Goal: Transaction & Acquisition: Purchase product/service

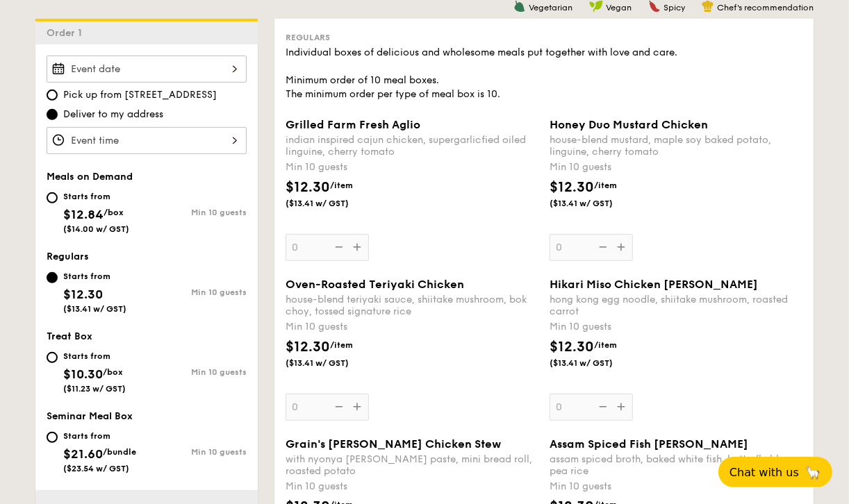
scroll to position [192, 0]
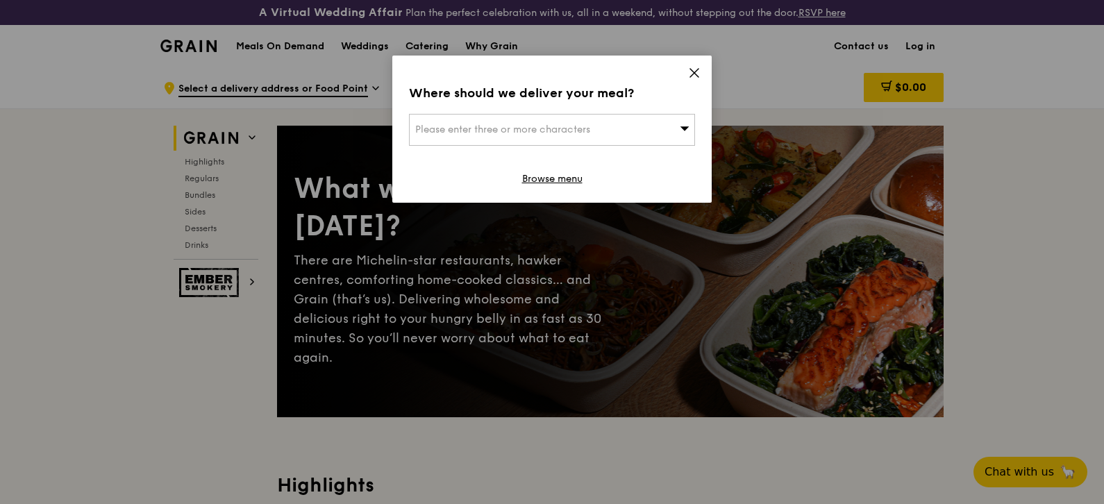
click at [667, 128] on div "Please enter three or more characters" at bounding box center [552, 130] width 286 height 32
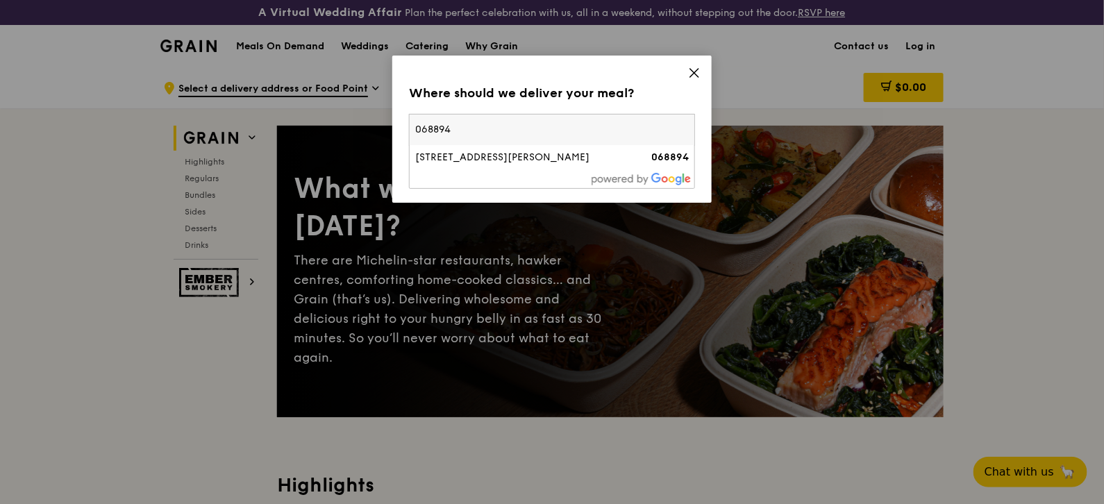
type input "068894"
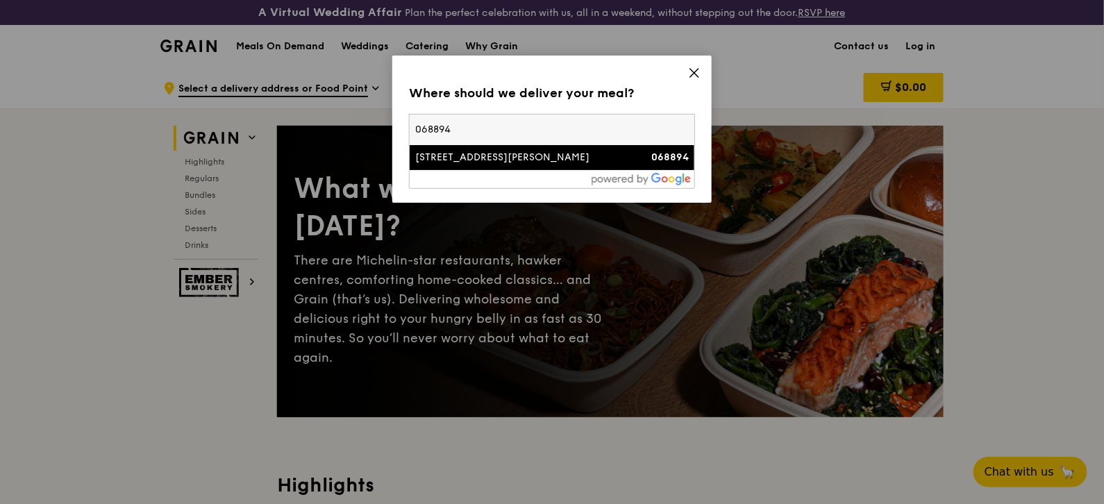
click at [446, 159] on div "63 Robinson Road" at bounding box center [518, 158] width 206 height 14
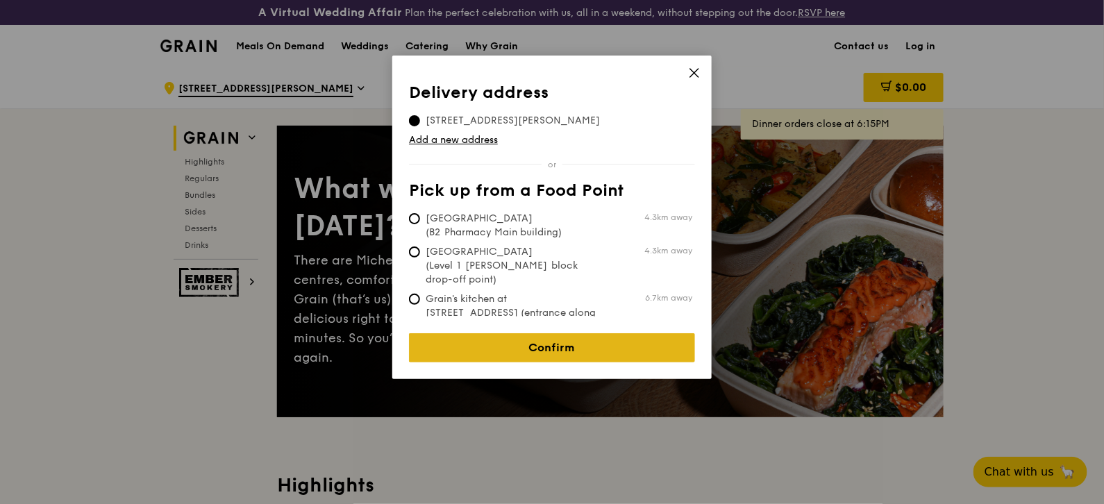
click at [543, 343] on link "Confirm" at bounding box center [552, 347] width 286 height 29
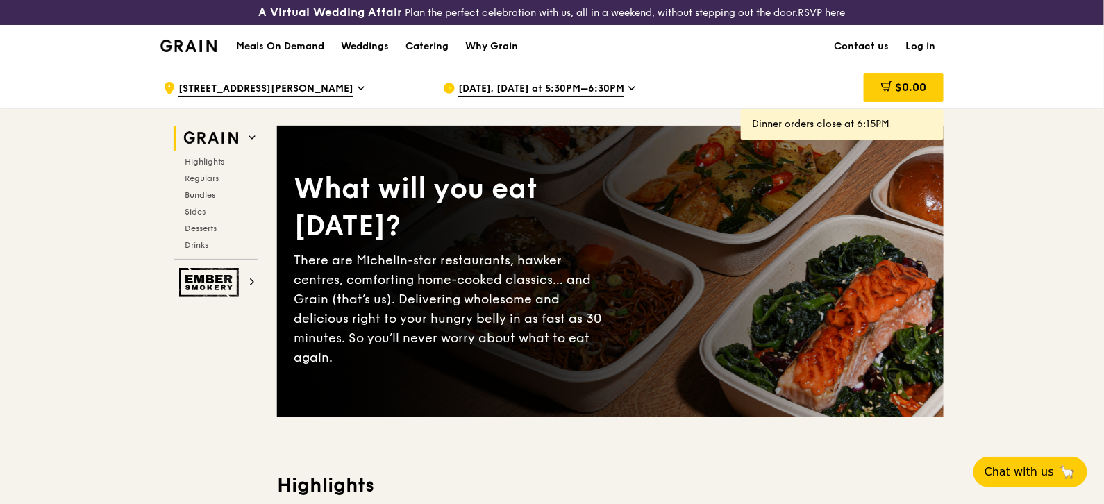
click at [505, 87] on span "Sep 24, Today at 5:30PM–6:30PM" at bounding box center [541, 89] width 166 height 15
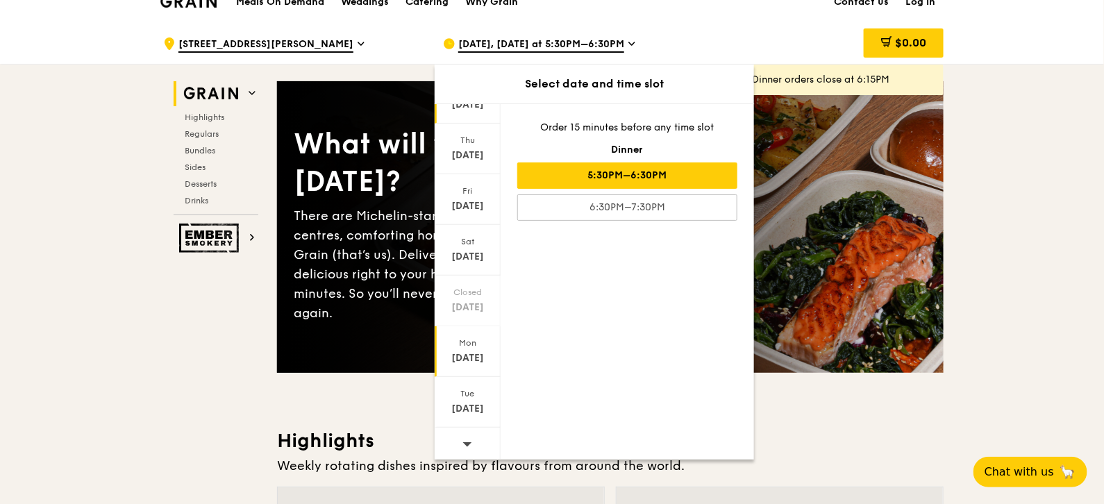
scroll to position [47, 0]
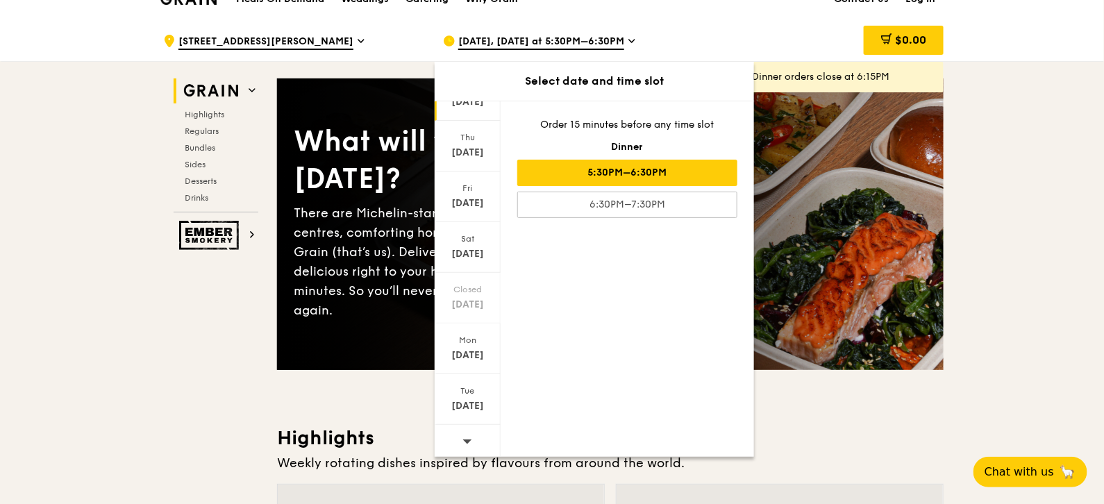
click at [472, 425] on div at bounding box center [468, 442] width 66 height 35
click at [469, 197] on div "Oct 3" at bounding box center [468, 204] width 62 height 14
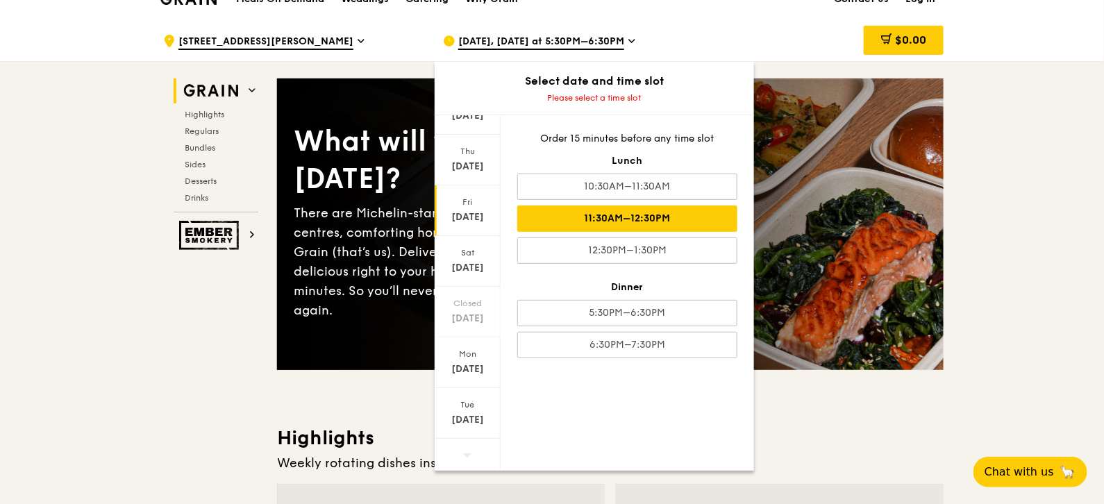
click at [658, 223] on div "11:30AM–12:30PM" at bounding box center [627, 219] width 220 height 26
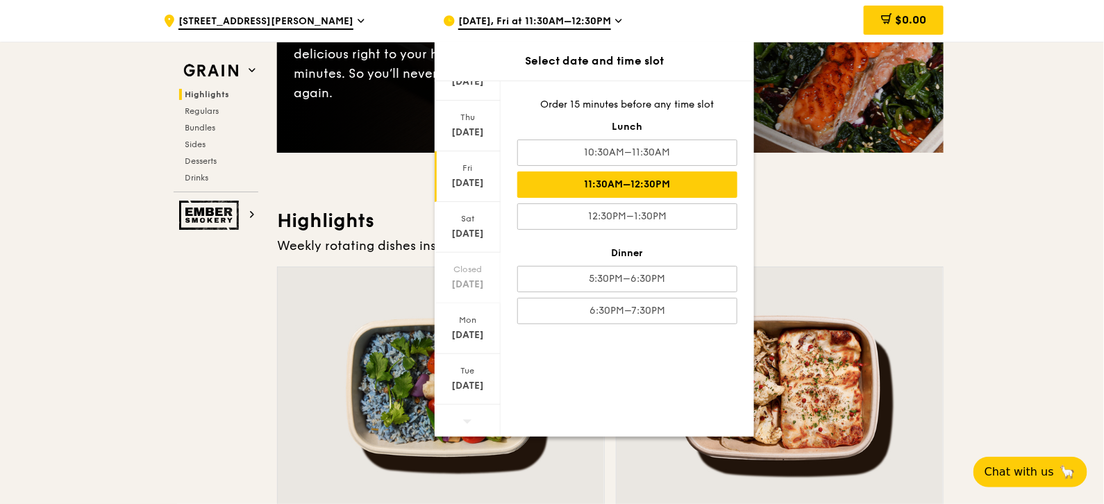
scroll to position [74, 0]
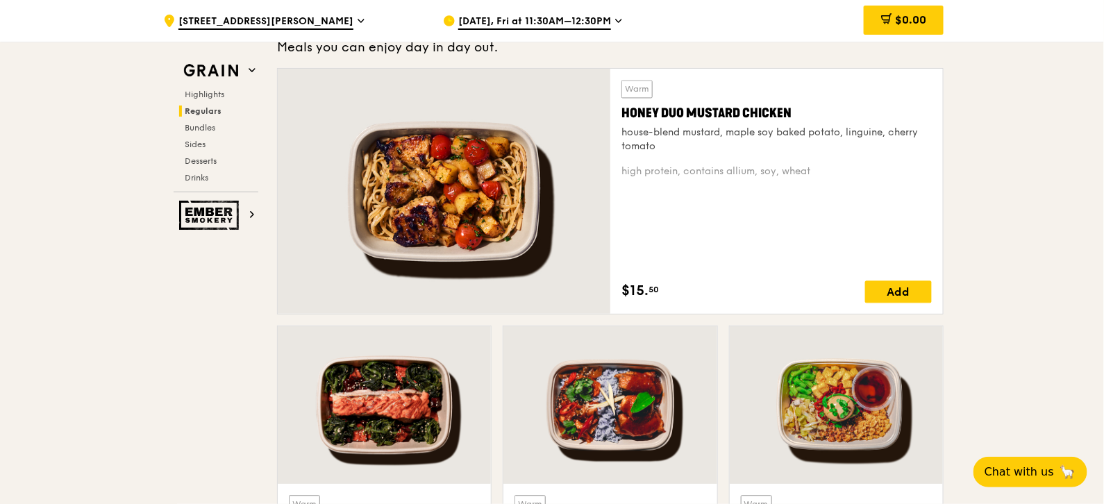
scroll to position [997, 0]
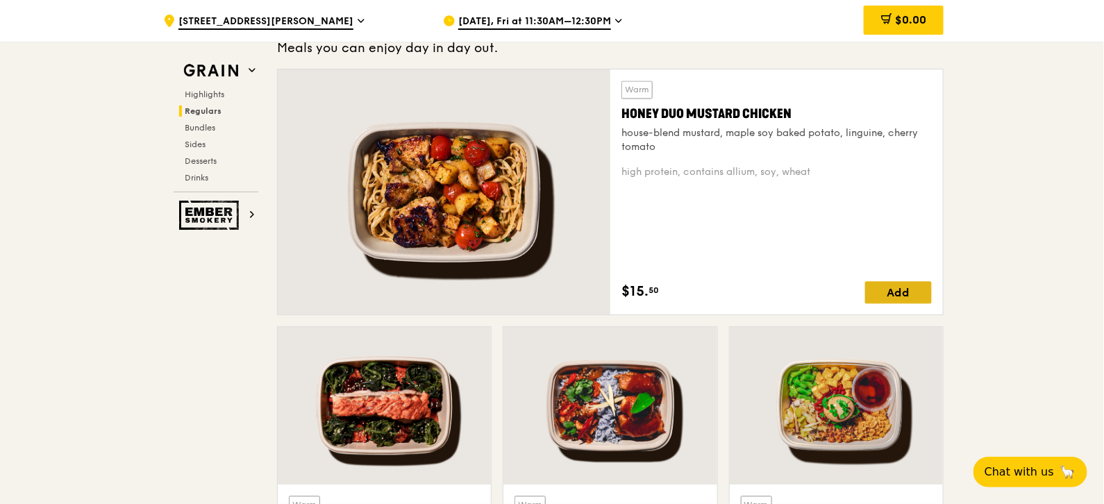
click at [912, 293] on div "Add" at bounding box center [898, 292] width 67 height 22
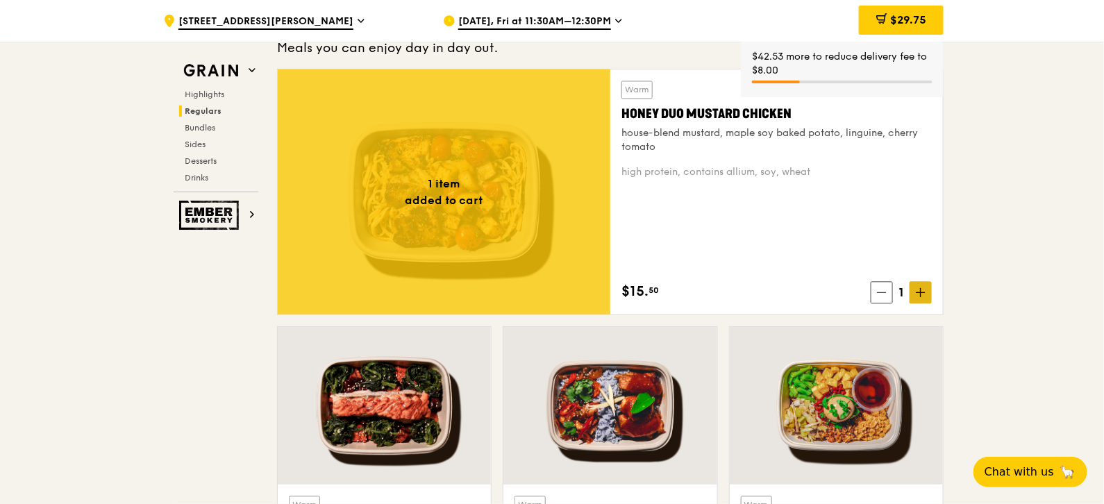
click at [921, 294] on icon at bounding box center [921, 292] width 0 height 8
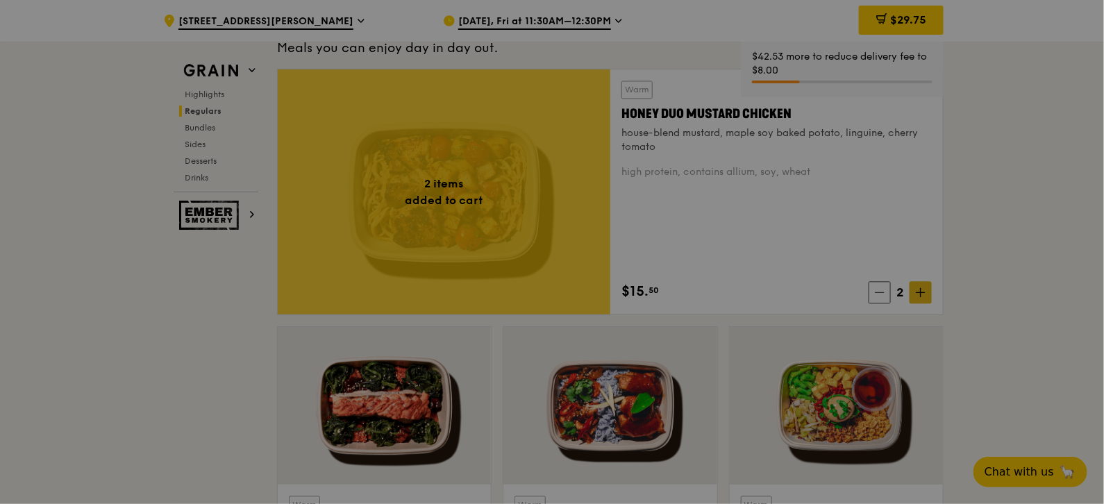
click at [921, 294] on div at bounding box center [552, 252] width 1104 height 504
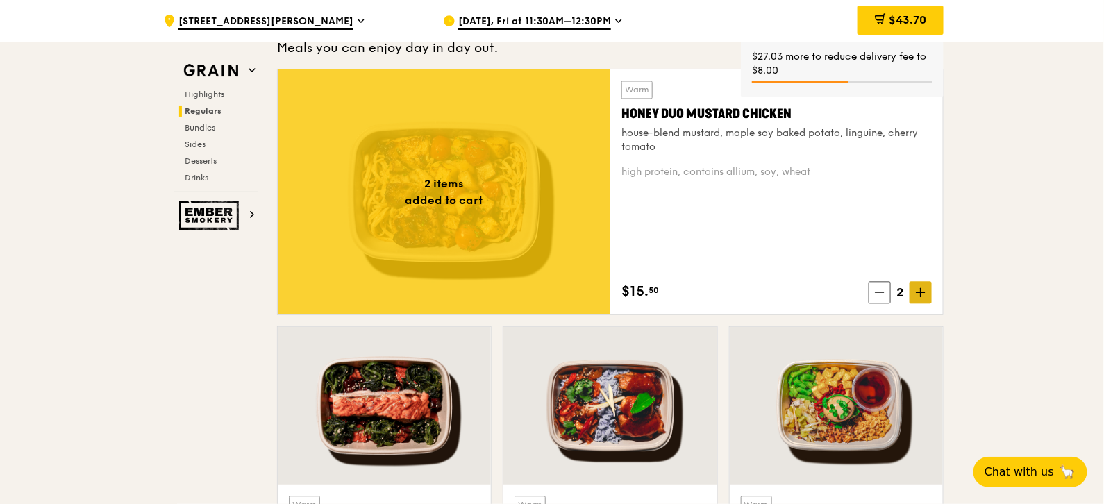
click at [921, 294] on icon at bounding box center [921, 292] width 0 height 8
click at [924, 297] on span at bounding box center [921, 292] width 22 height 22
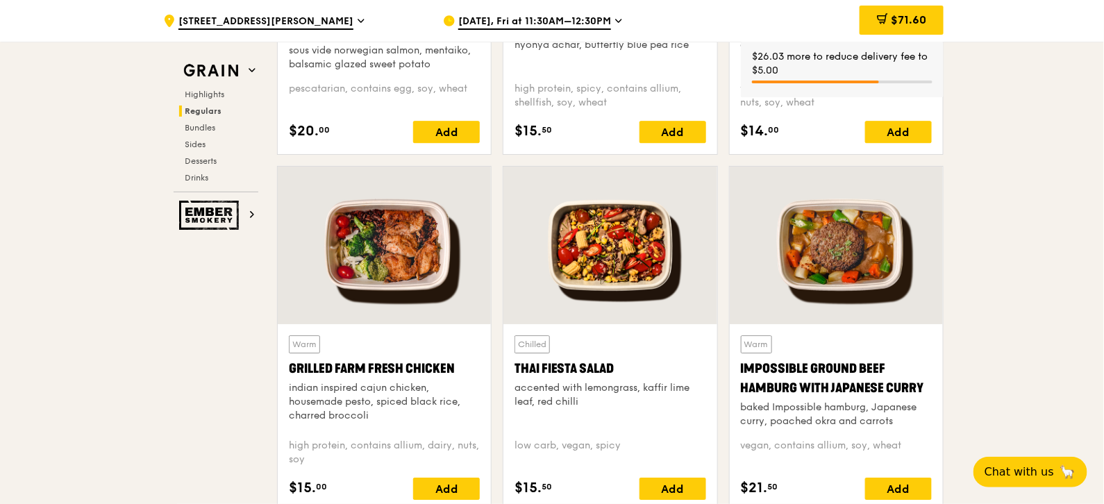
scroll to position [1603, 0]
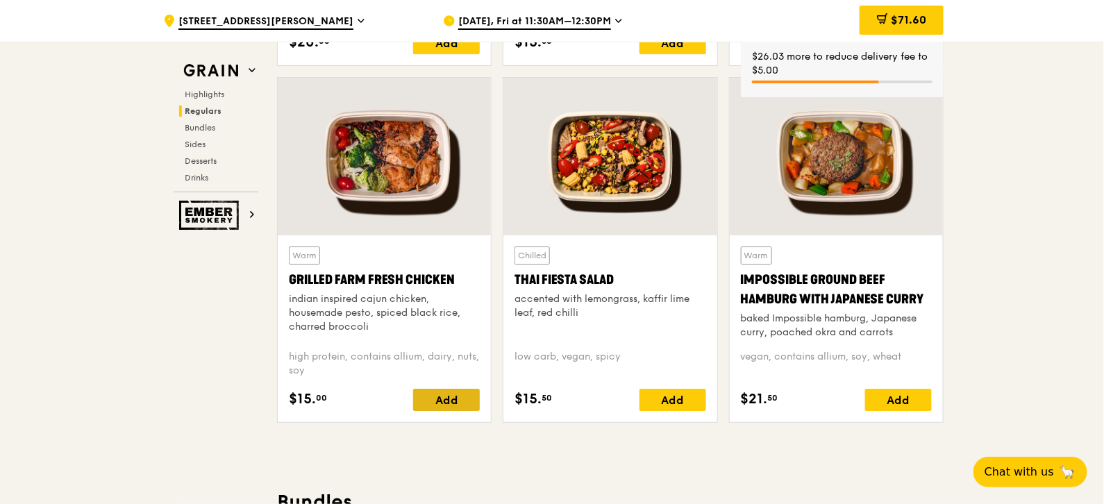
click at [450, 392] on div "Add" at bounding box center [446, 400] width 67 height 22
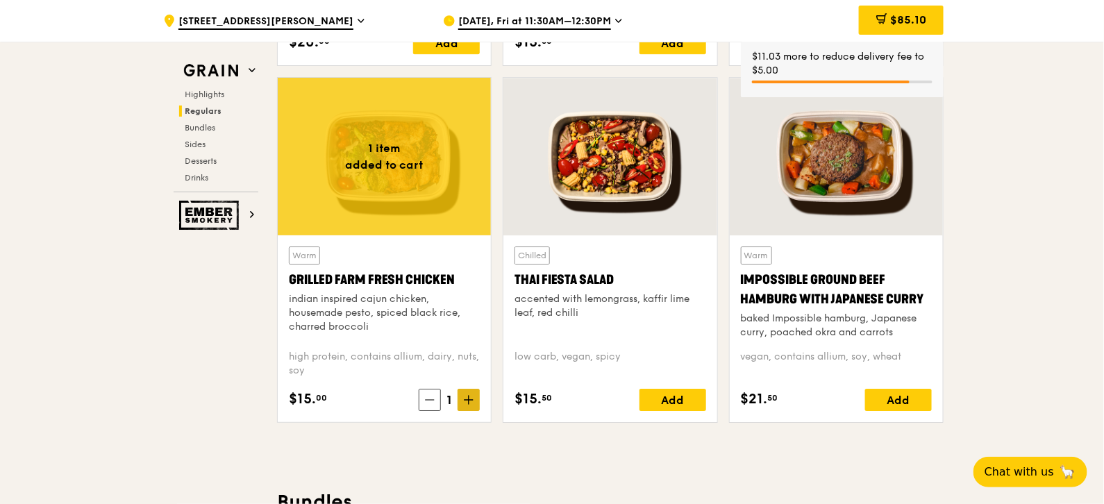
click at [468, 400] on icon at bounding box center [469, 400] width 8 height 0
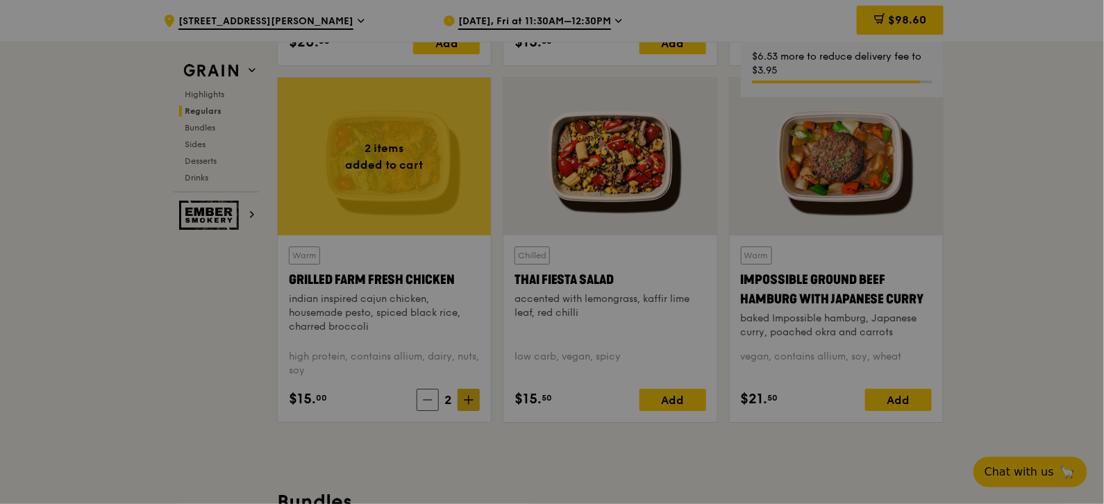
click at [465, 397] on div at bounding box center [552, 252] width 1104 height 504
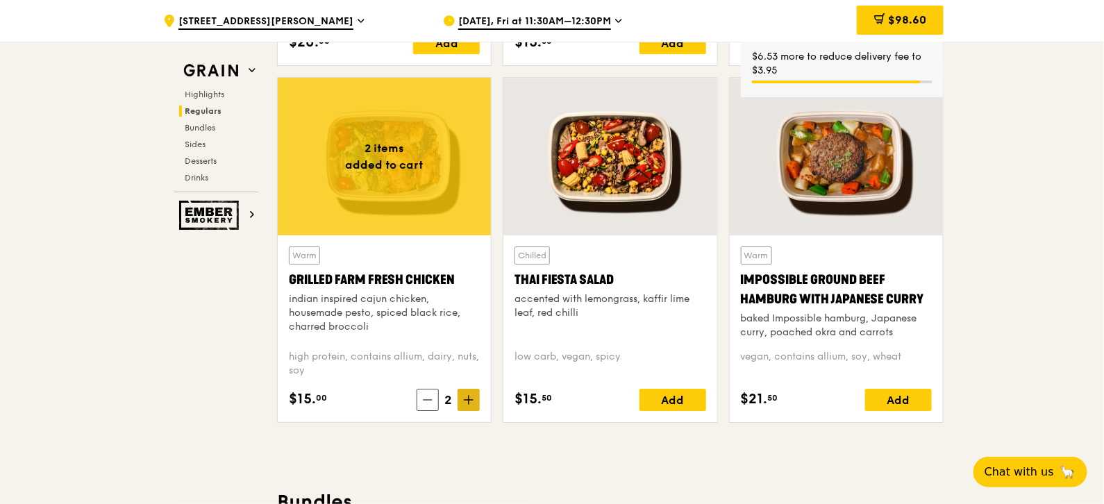
click at [465, 400] on icon at bounding box center [469, 400] width 8 height 0
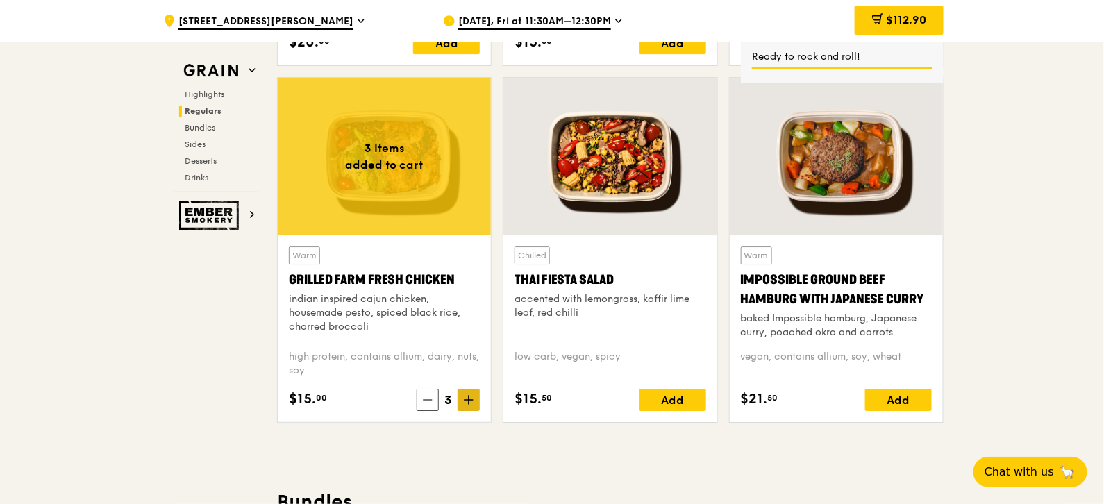
click at [465, 400] on icon at bounding box center [469, 400] width 8 height 0
click at [466, 398] on icon at bounding box center [469, 400] width 10 height 10
click at [425, 395] on icon at bounding box center [428, 400] width 10 height 10
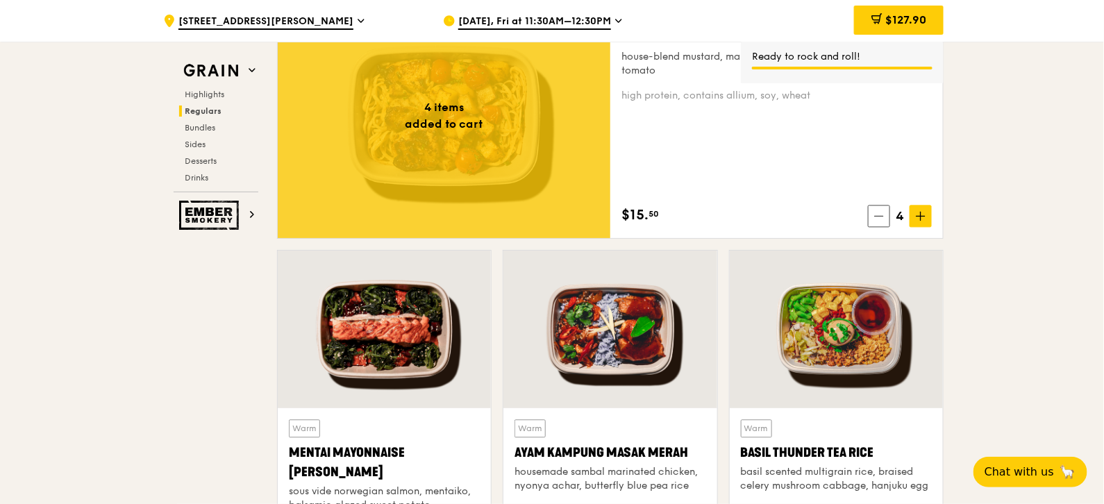
scroll to position [1063, 0]
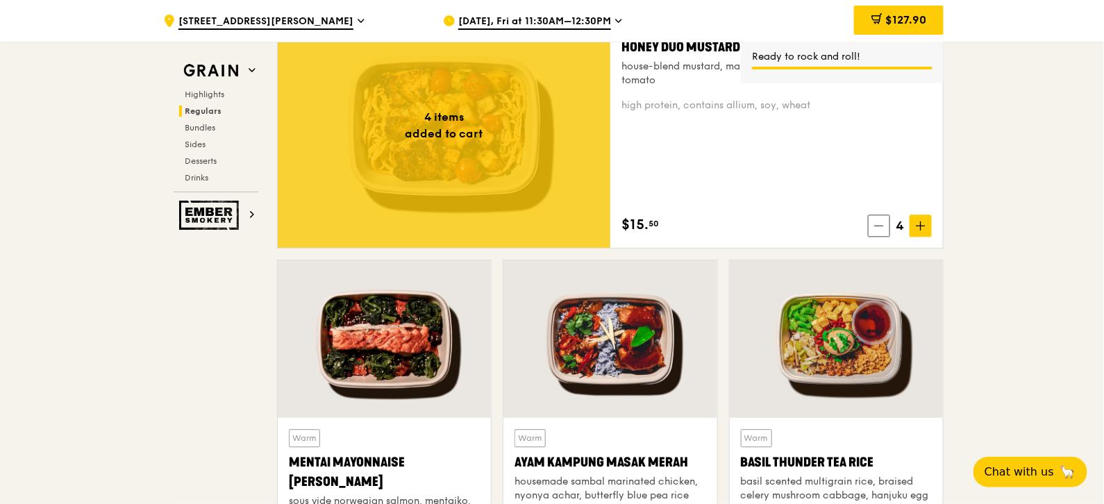
click at [896, 224] on span "4" at bounding box center [899, 225] width 19 height 19
click at [883, 224] on icon at bounding box center [879, 226] width 10 height 10
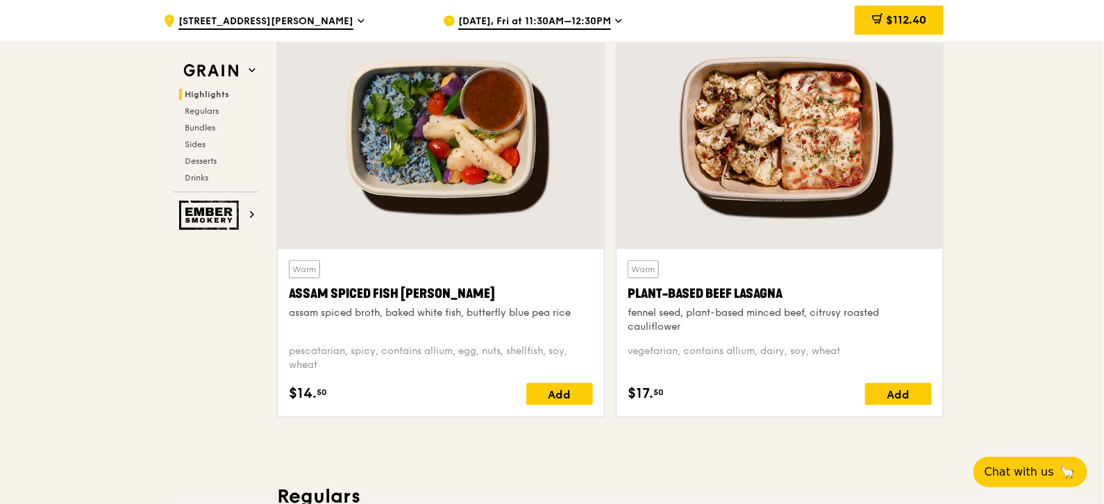
scroll to position [513, 0]
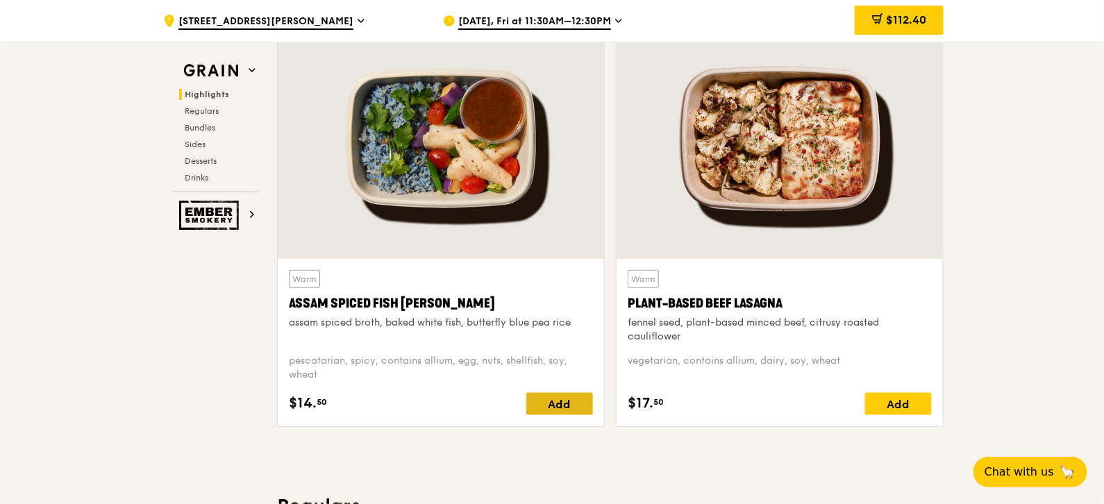
click at [575, 400] on div "Add" at bounding box center [559, 404] width 67 height 22
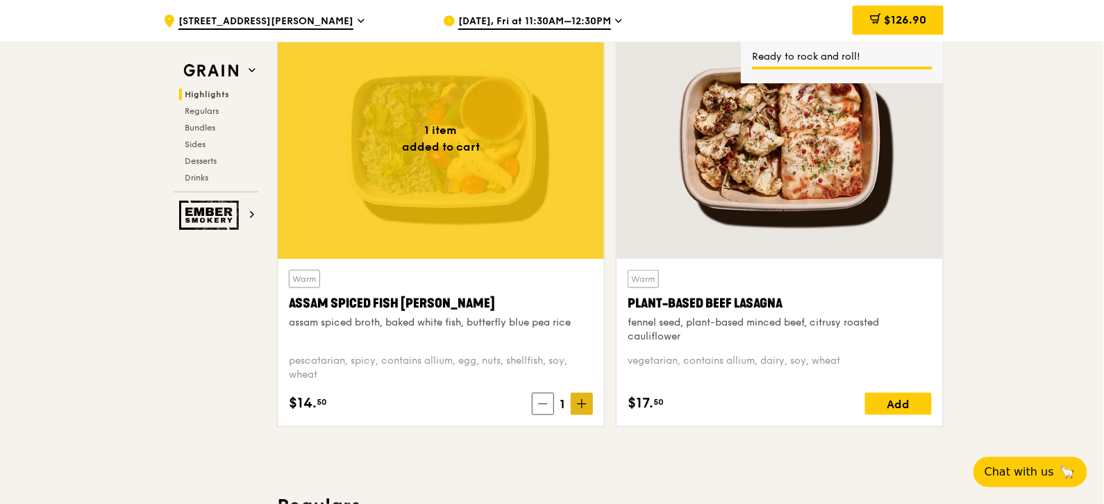
click at [579, 404] on icon at bounding box center [582, 404] width 10 height 10
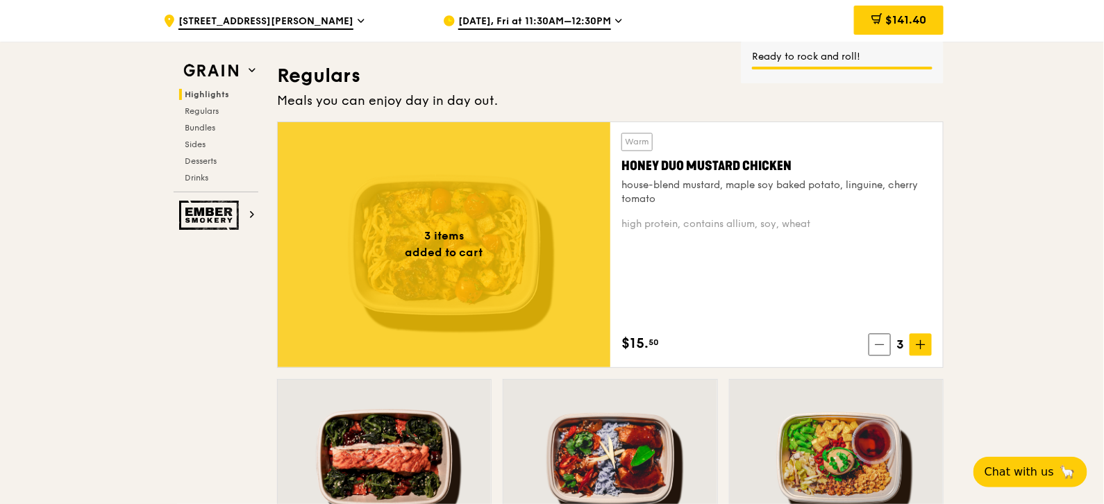
scroll to position [870, 0]
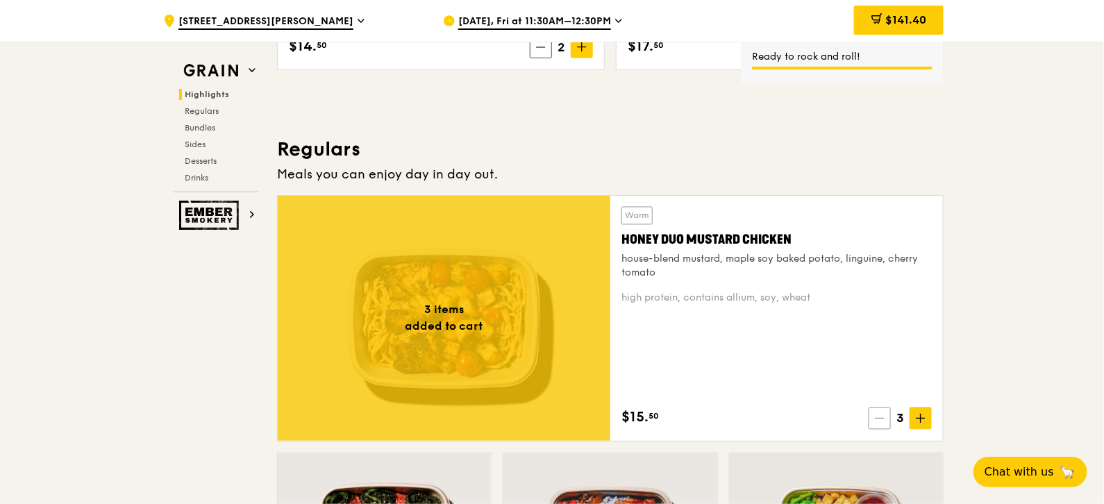
click at [879, 414] on icon at bounding box center [880, 419] width 10 height 10
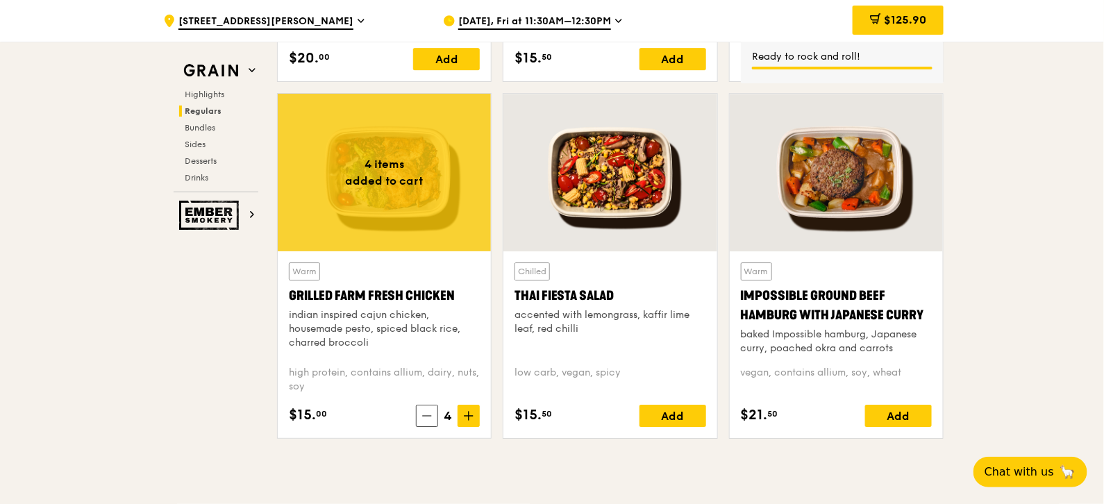
scroll to position [1589, 0]
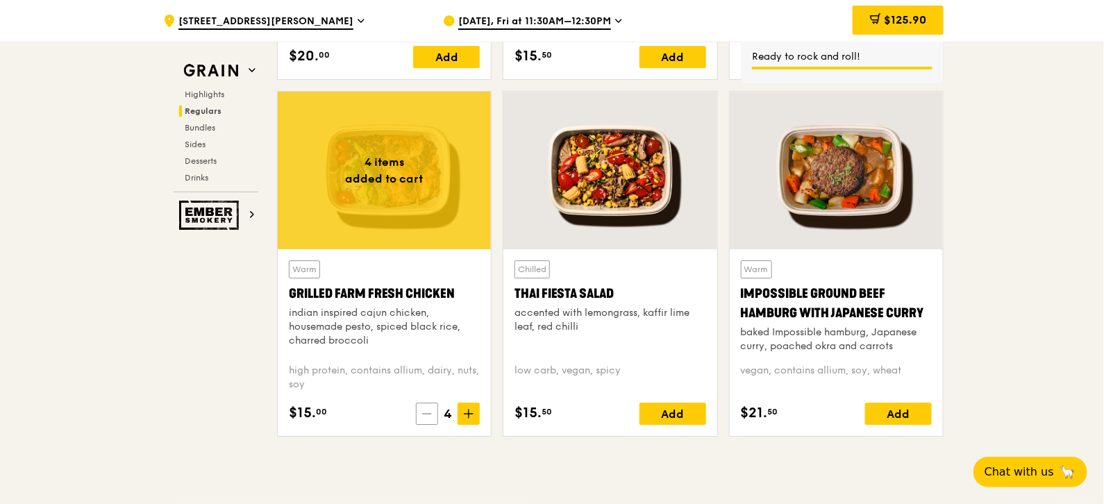
click at [433, 417] on span at bounding box center [427, 414] width 22 height 22
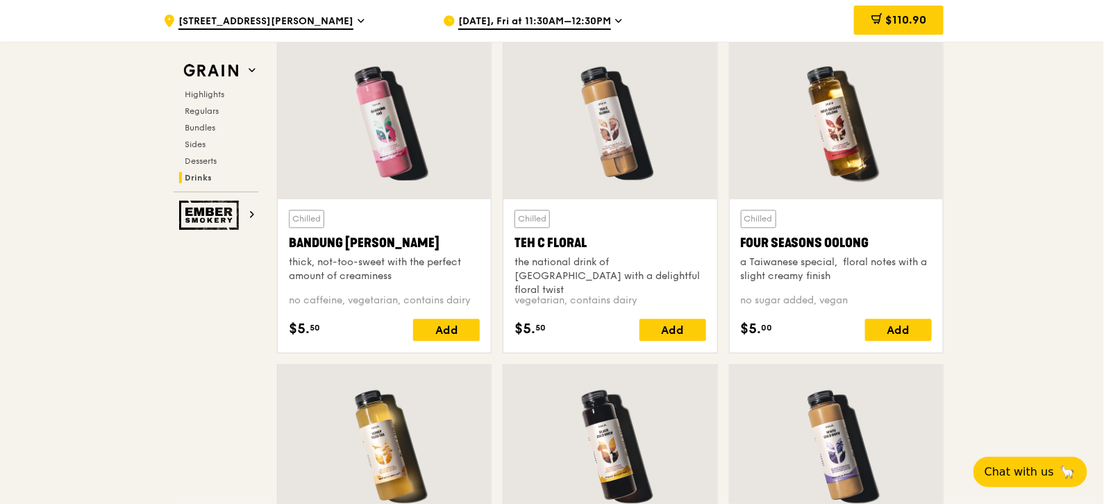
scroll to position [4592, 0]
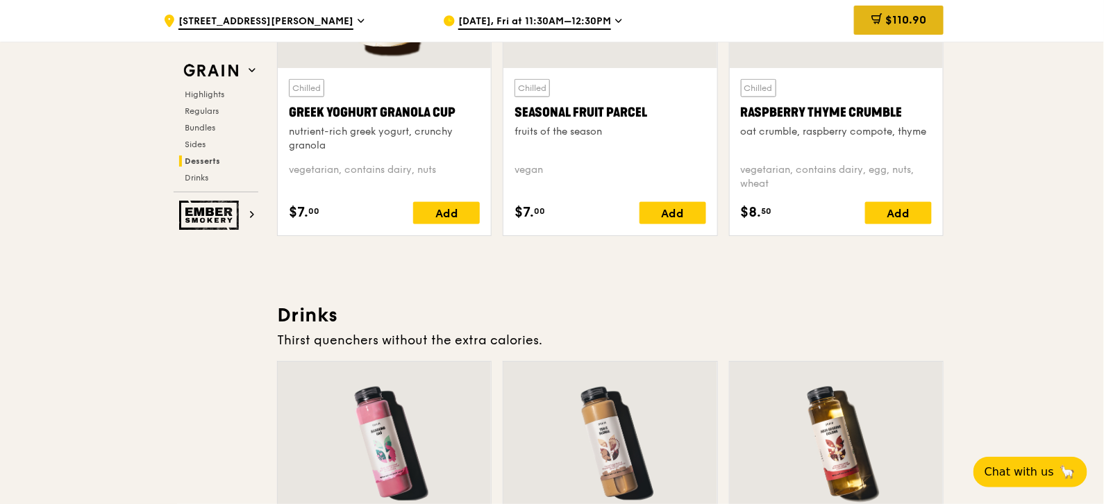
click at [880, 26] on span at bounding box center [877, 20] width 11 height 15
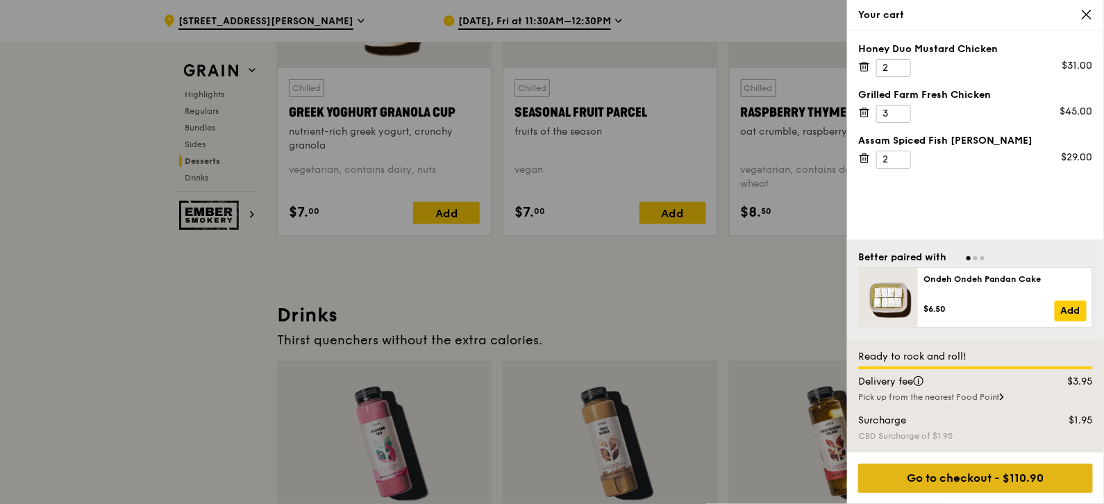
click at [950, 480] on div "Go to checkout - $110.90" at bounding box center [975, 478] width 235 height 29
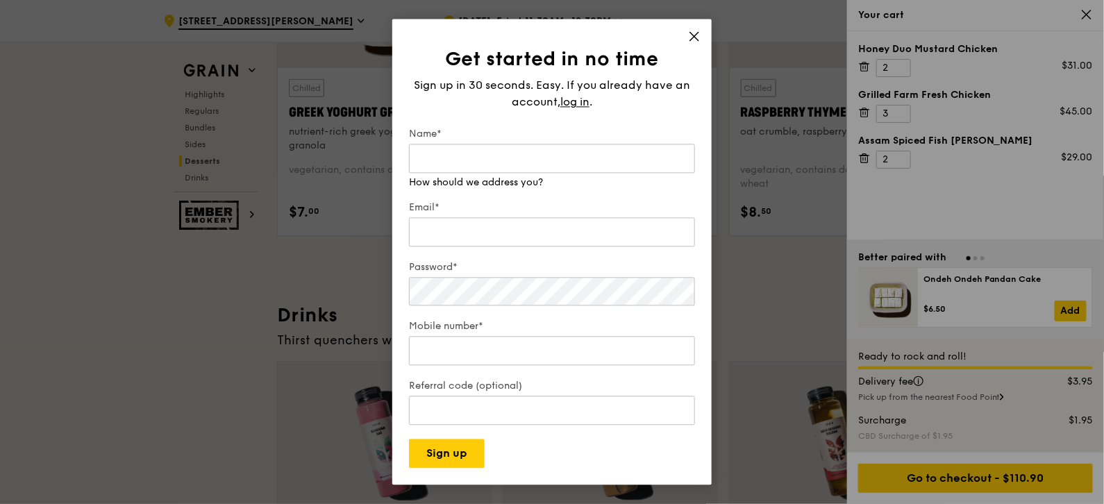
click at [689, 38] on div "Get started in no time Sign up in 30 seconds. Easy. If you already have an acco…" at bounding box center [551, 252] width 319 height 466
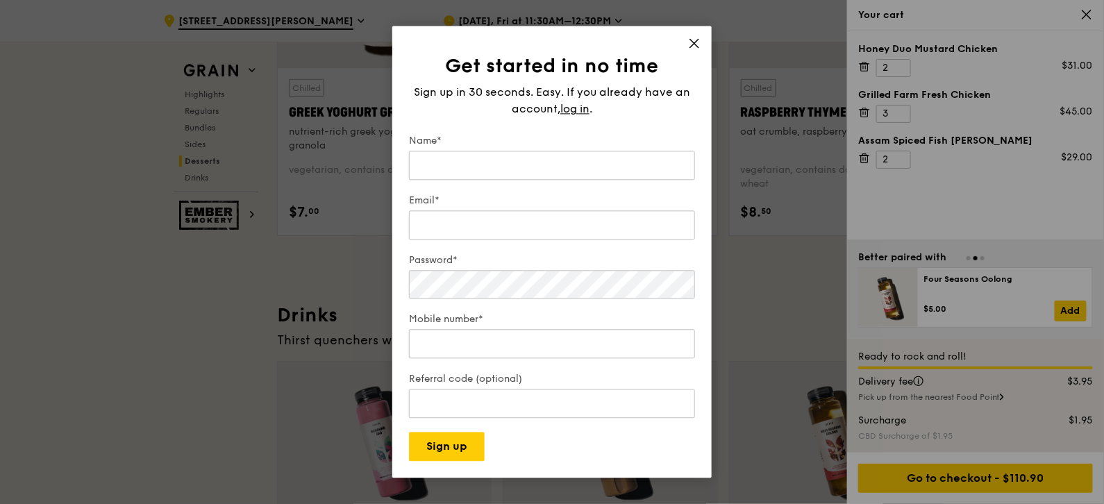
click at [692, 45] on icon at bounding box center [694, 43] width 13 height 13
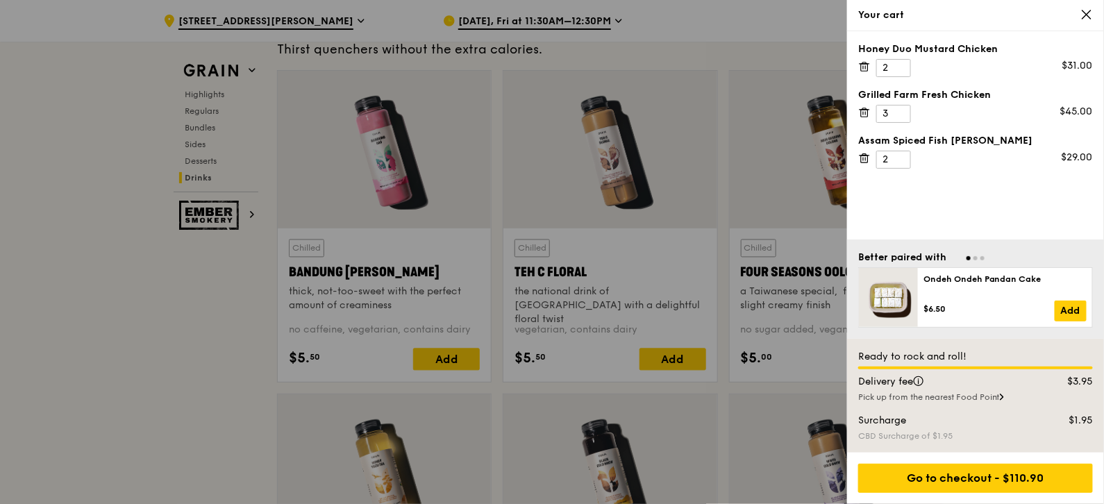
scroll to position [4890, 0]
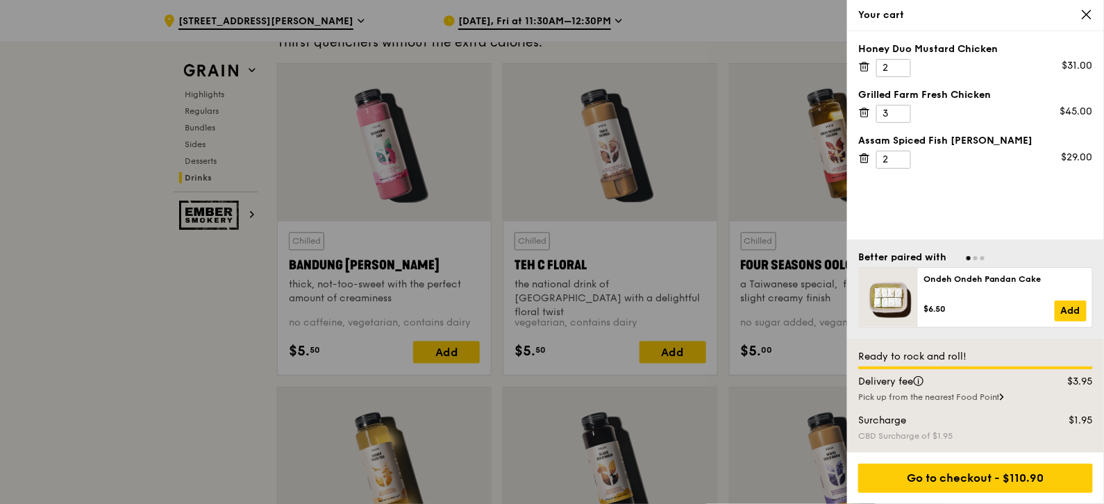
click at [999, 398] on div "Pick up from the nearest Food Point" at bounding box center [975, 397] width 235 height 11
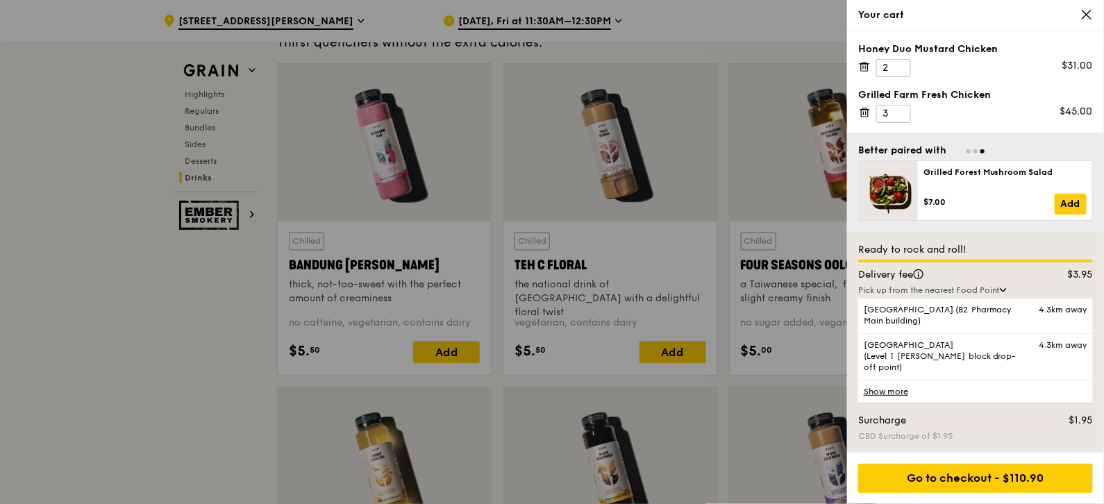
click at [1013, 257] on div "Ready to rock and roll!" at bounding box center [975, 250] width 235 height 14
click at [1004, 292] on icon at bounding box center [1003, 290] width 7 height 4
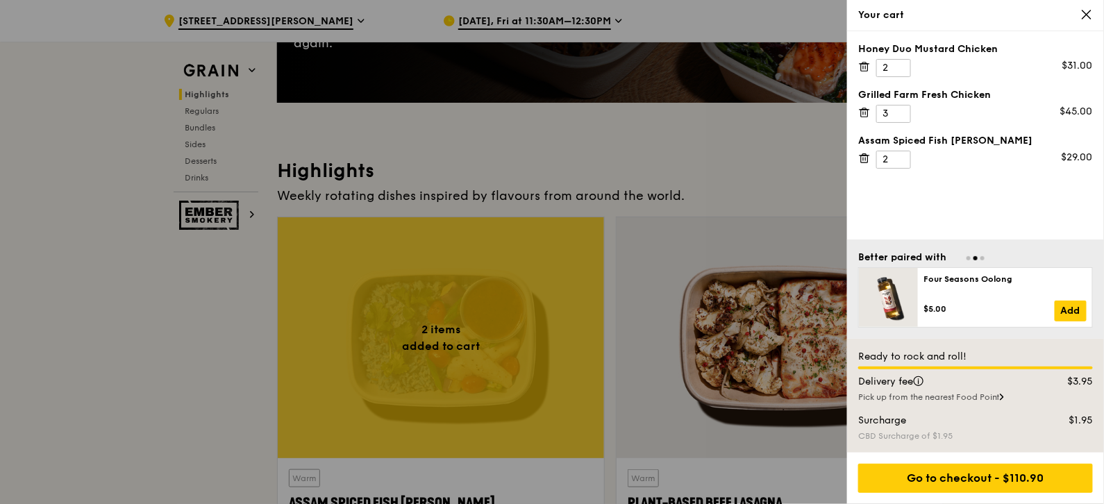
scroll to position [0, 0]
